Goal: Task Accomplishment & Management: Manage account settings

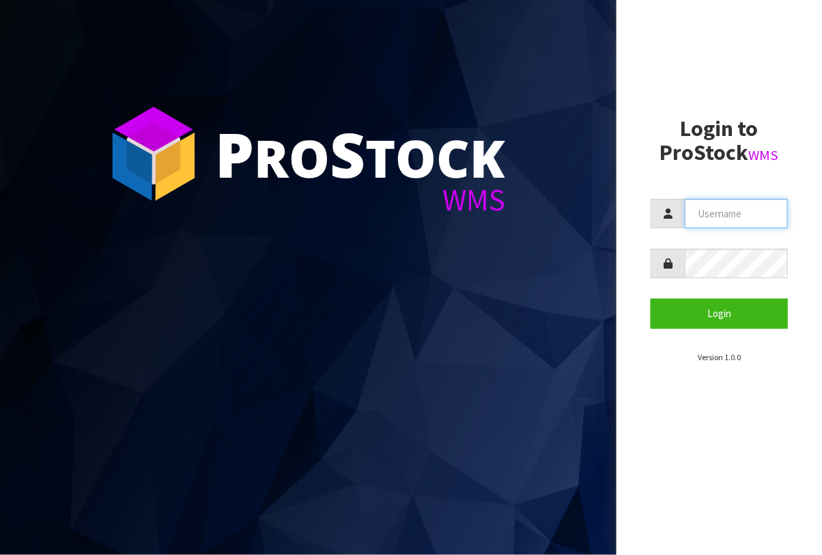
click at [720, 218] on input "text" at bounding box center [736, 213] width 103 height 29
type input "BABW"
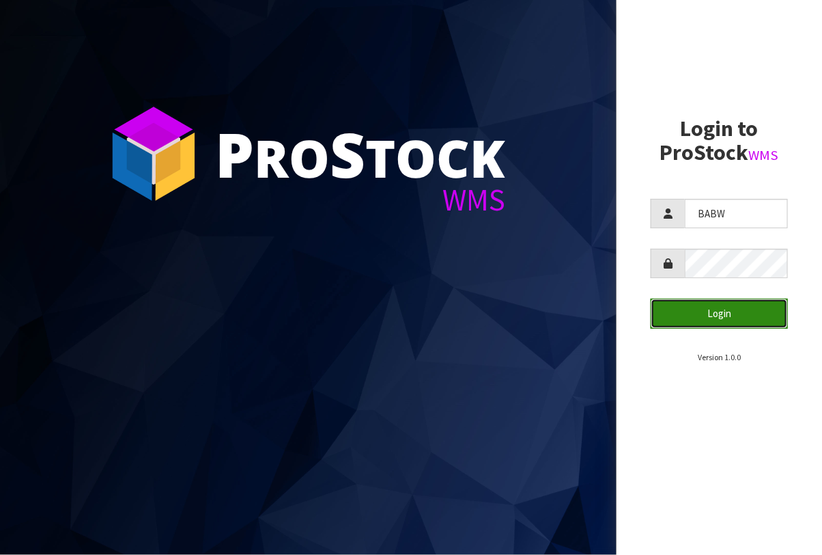
click at [731, 312] on button "Login" at bounding box center [719, 312] width 137 height 29
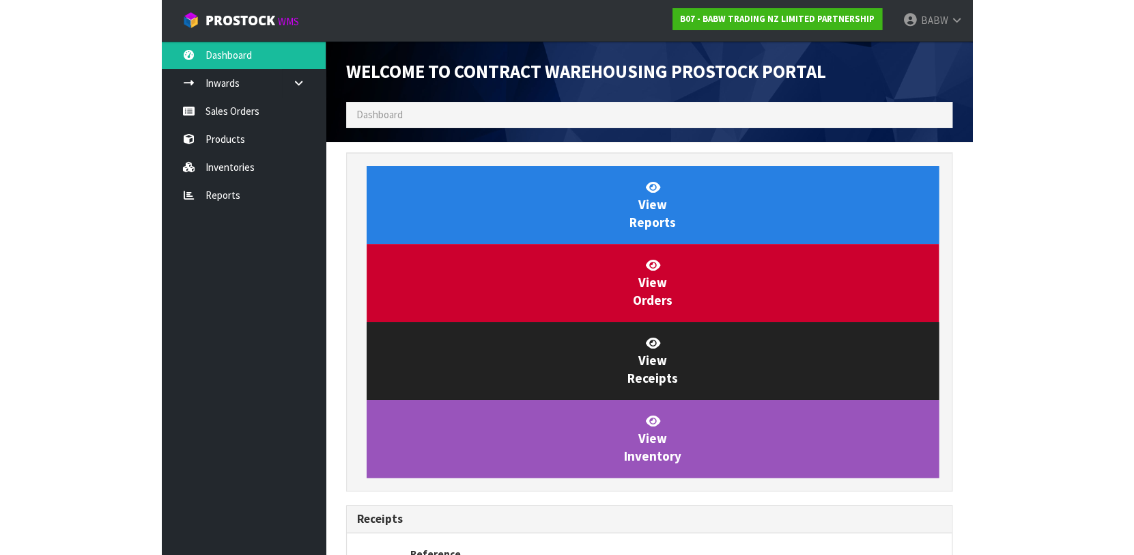
scroll to position [785, 313]
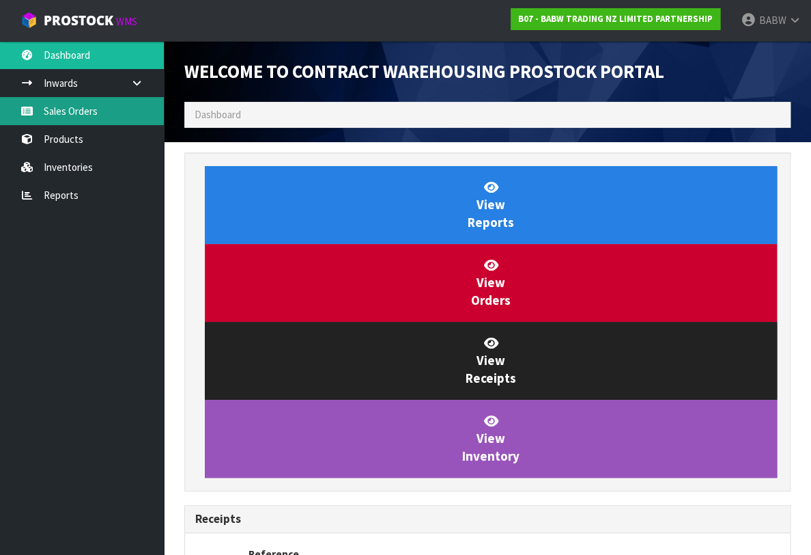
click at [92, 117] on link "Sales Orders" at bounding box center [82, 111] width 164 height 28
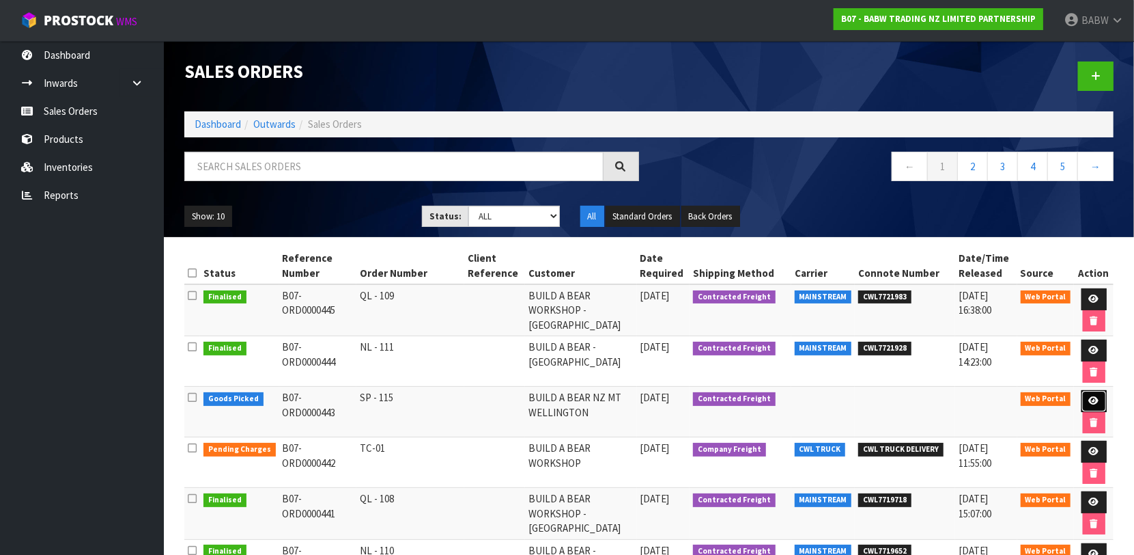
click at [822, 397] on icon at bounding box center [1094, 400] width 10 height 9
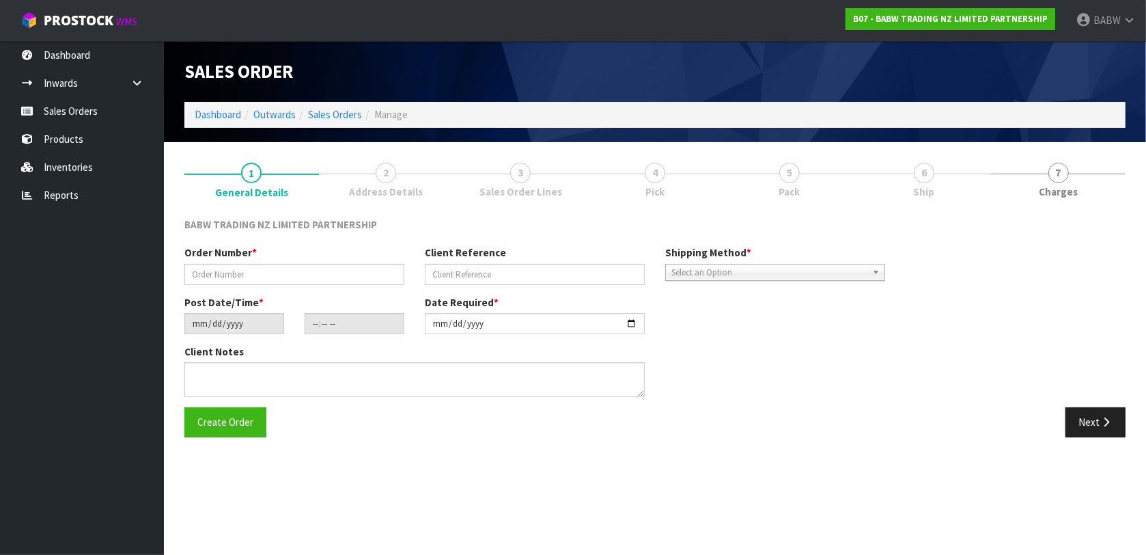
type input "SP - 115"
type input "[DATE]"
type input "09:05:00.000"
type input "[DATE]"
type textarea "CALL/MESSGAE AFTERNOON PRIOR TO MORNING DELIVERY - FRANKI 0273810540, TO MAKE S…"
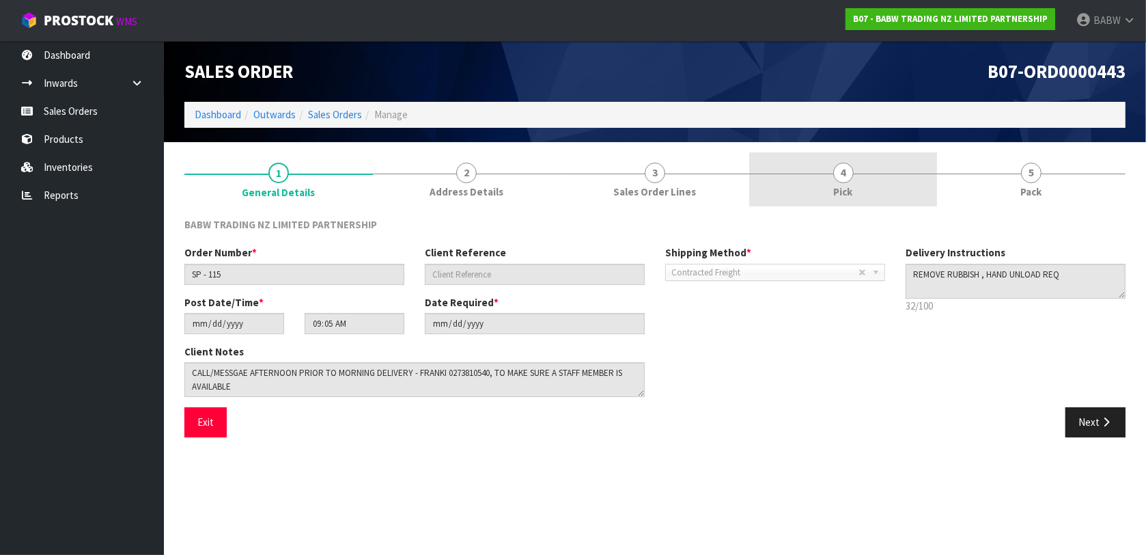
click at [822, 177] on link "4 Pick" at bounding box center [843, 179] width 189 height 54
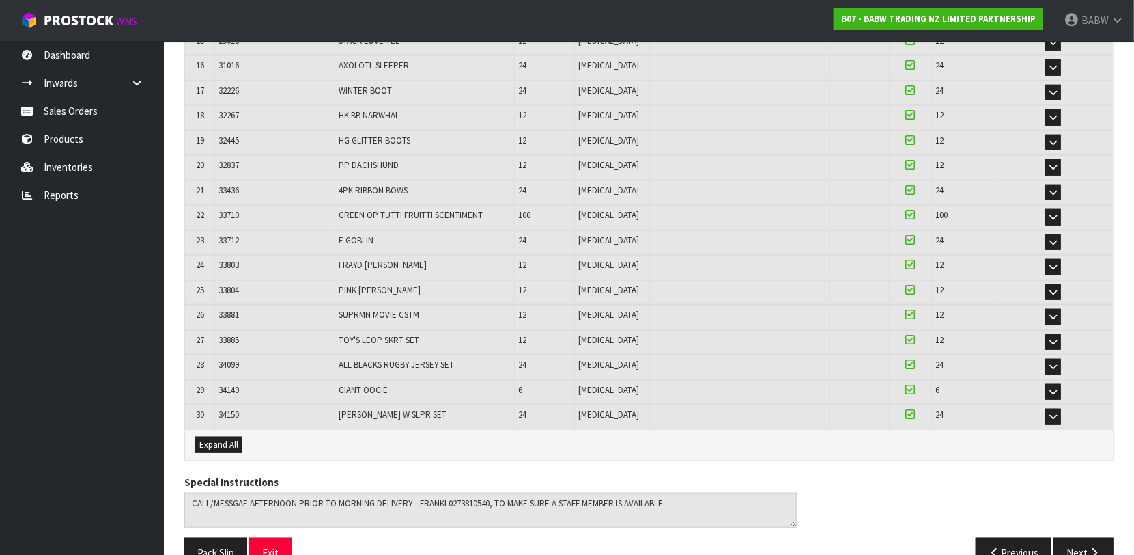
scroll to position [665, 0]
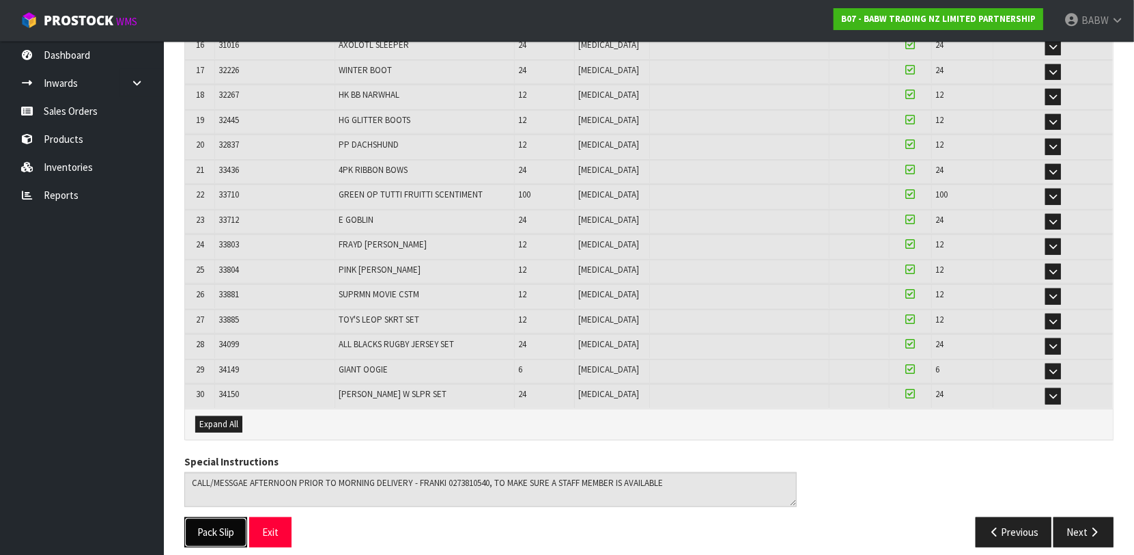
click at [199, 526] on button "Pack Slip" at bounding box center [215, 531] width 63 height 29
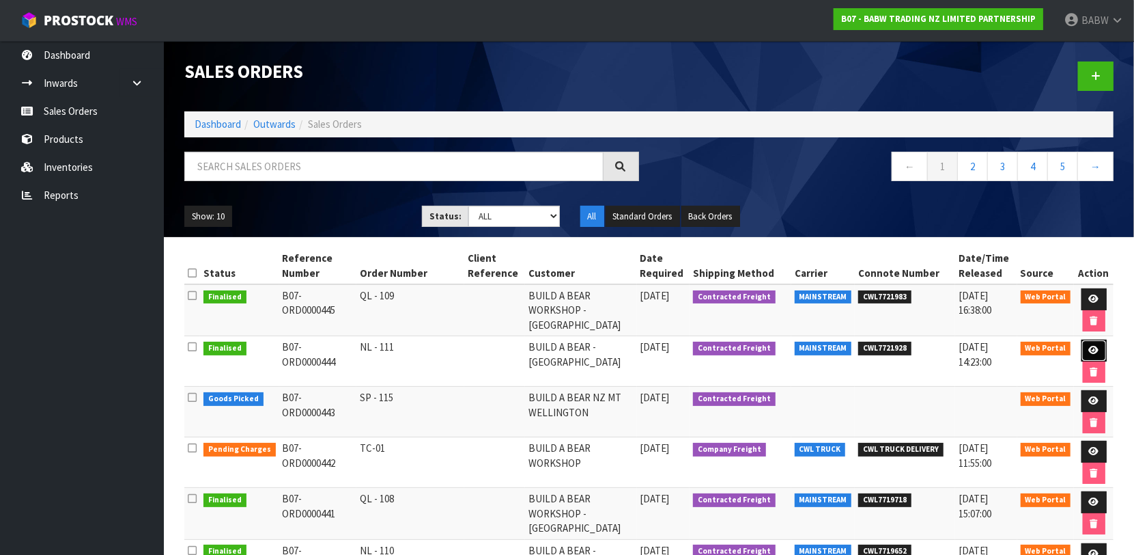
click at [822, 346] on link at bounding box center [1094, 350] width 25 height 22
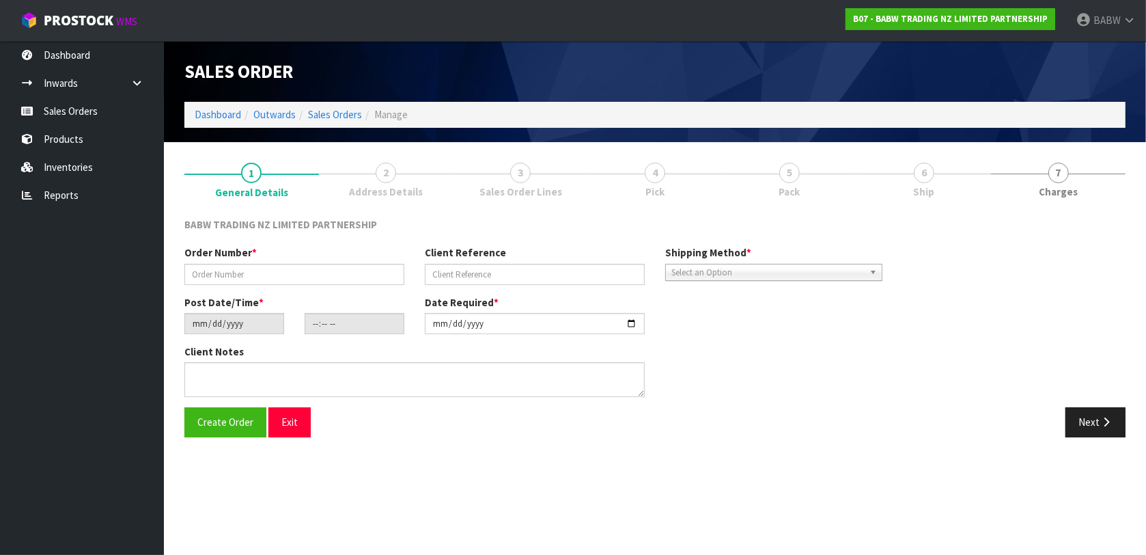
type input "NL - 111"
type input "[DATE]"
type input "09:07:00.000"
type input "[DATE]"
type textarea "DELIVER BETWEEN 8AM AND 8.30AM CALL - [PERSON_NAME] ON [PHONE_NUMBER] AFTERNOON…"
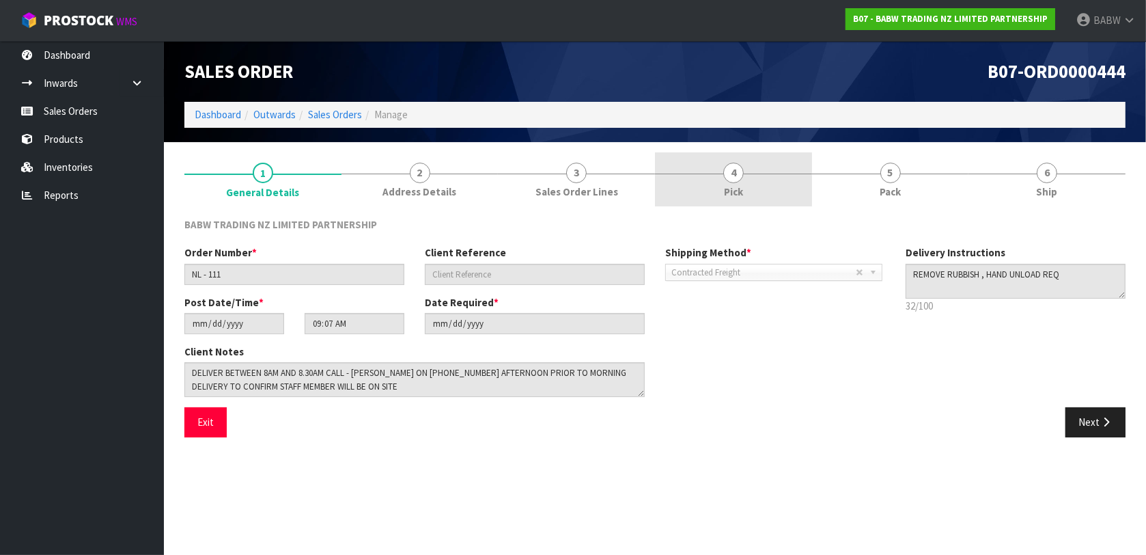
click at [701, 176] on link "4 Pick" at bounding box center [733, 179] width 157 height 54
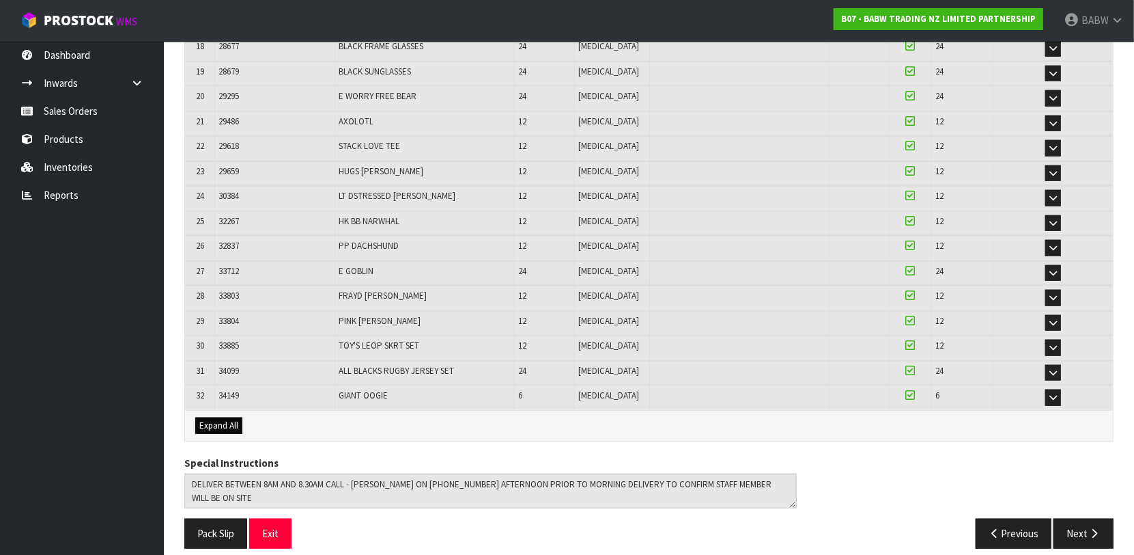
scroll to position [714, 0]
click at [198, 527] on button "Pack Slip" at bounding box center [215, 532] width 63 height 29
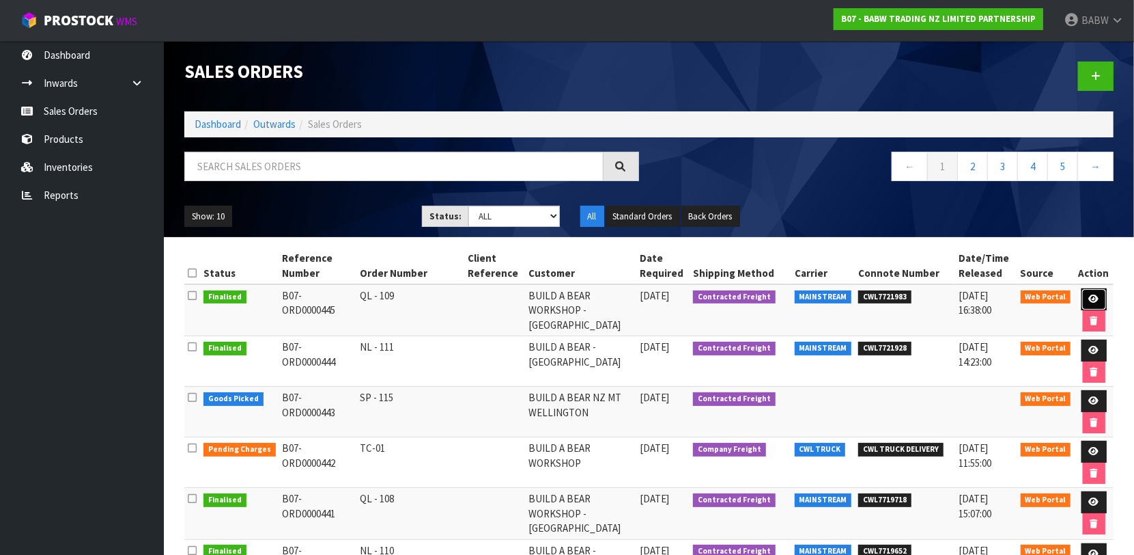
click at [822, 294] on icon at bounding box center [1094, 298] width 10 height 9
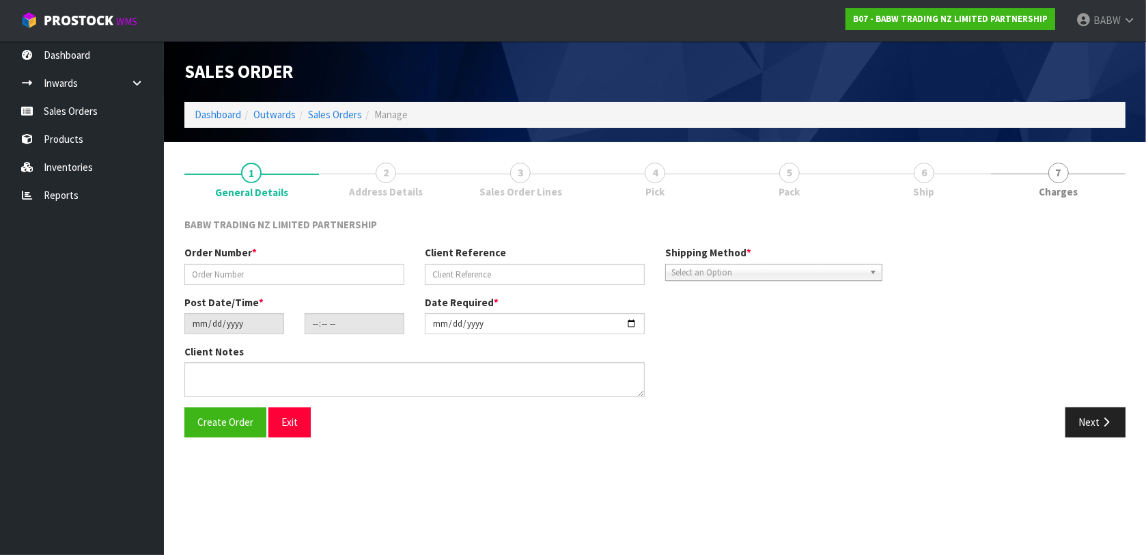
type input "QL - 109"
type input "[DATE]"
type input "13:09:00.000"
type input "[DATE]"
type textarea "DELIVER BETWEEN 8AM AND 8.30AM CALL - [PERSON_NAME] ON [PHONE_NUMBER] AFTERNOON…"
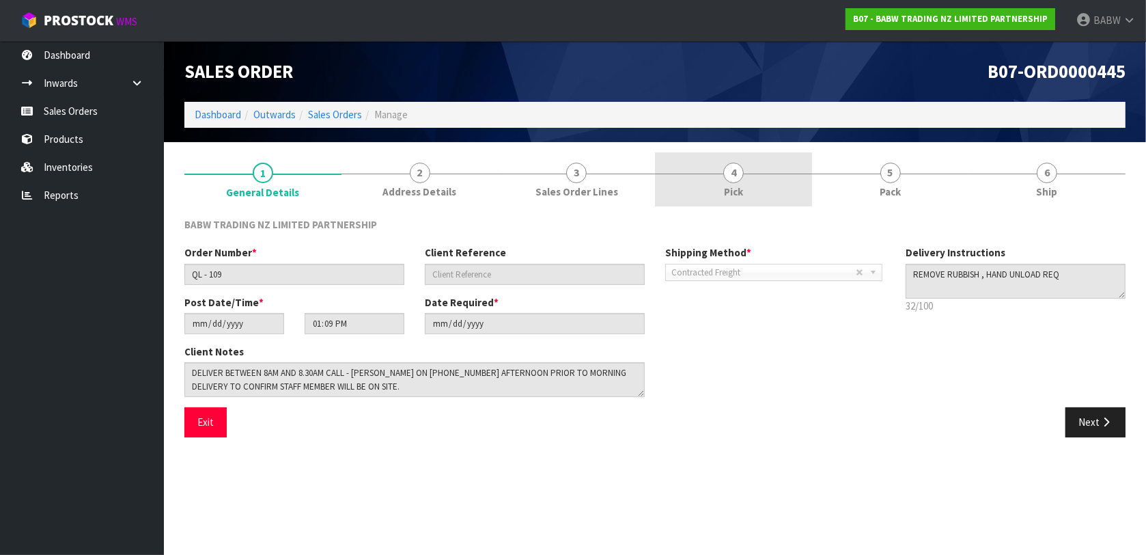
click at [718, 186] on link "4 Pick" at bounding box center [733, 179] width 157 height 54
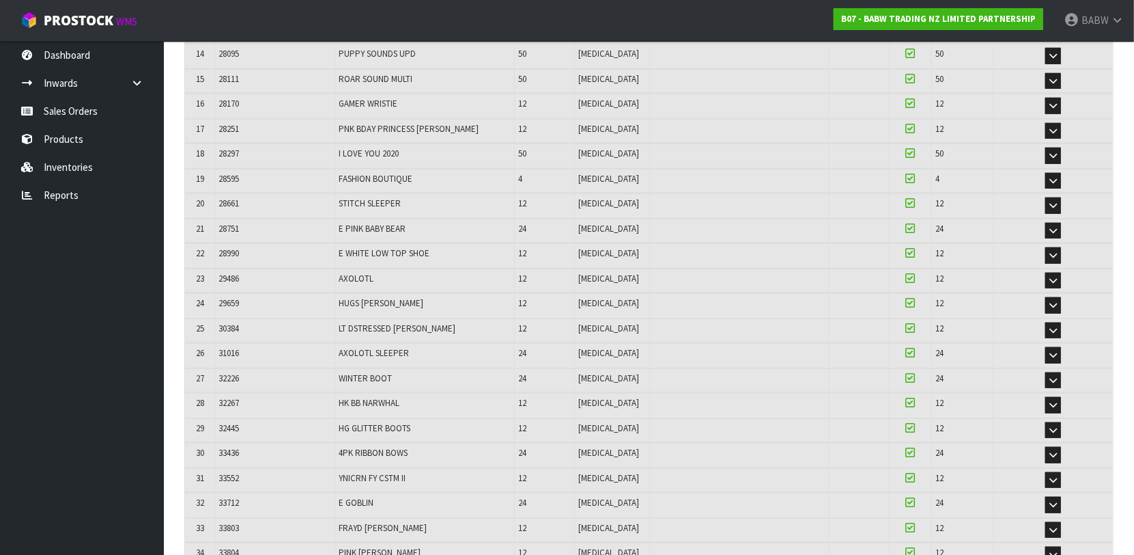
scroll to position [862, 0]
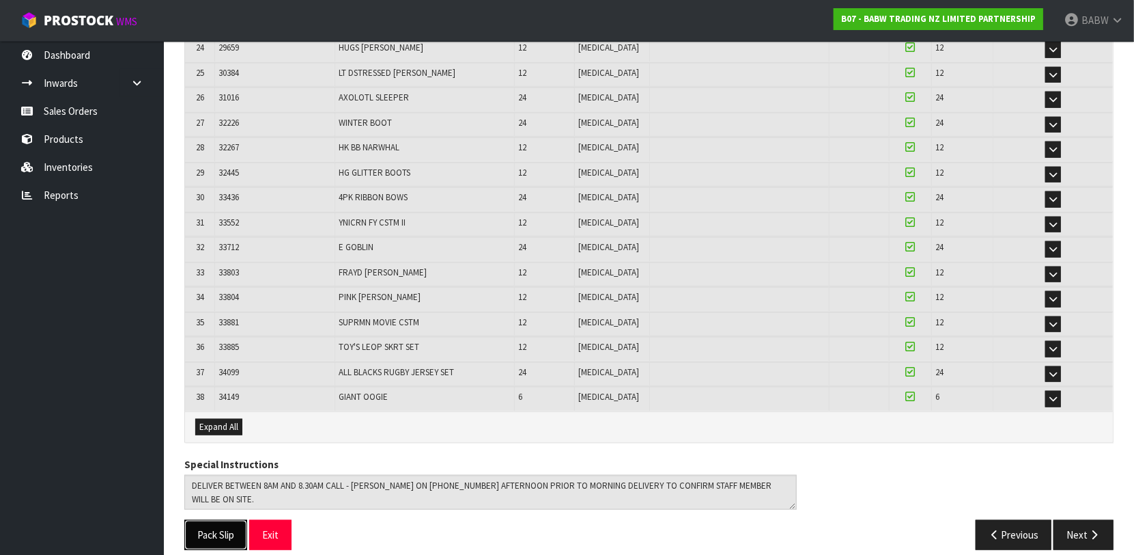
click at [210, 520] on button "Pack Slip" at bounding box center [215, 534] width 63 height 29
drag, startPoint x: 538, startPoint y: 525, endPoint x: 515, endPoint y: 508, distance: 27.9
click at [538, 525] on div "Pack Slip Exit" at bounding box center [411, 534] width 475 height 29
click at [266, 525] on button "Exit" at bounding box center [270, 534] width 42 height 29
